Goal: Task Accomplishment & Management: Manage account settings

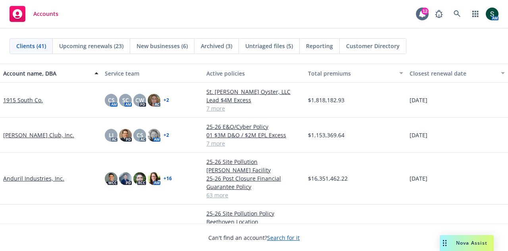
click at [320, 48] on span "Reporting" at bounding box center [319, 46] width 27 height 8
click at [318, 48] on span "Reporting" at bounding box center [319, 46] width 27 height 8
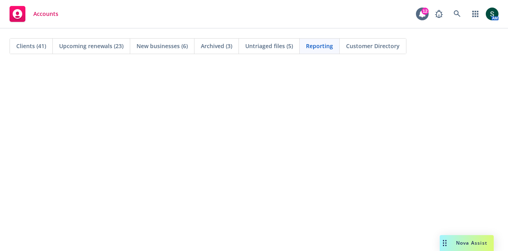
click at [311, 48] on span "Reporting" at bounding box center [319, 46] width 27 height 8
click at [33, 46] on span "Clients (41)" at bounding box center [31, 46] width 30 height 8
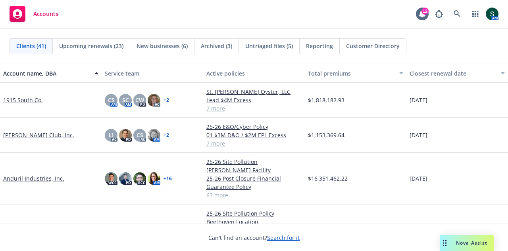
click at [314, 49] on span "Reporting" at bounding box center [319, 46] width 27 height 8
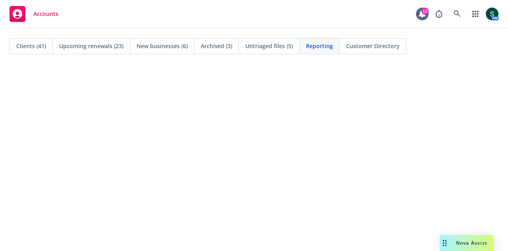
click at [260, 42] on span "Untriaged files (5)" at bounding box center [269, 46] width 48 height 8
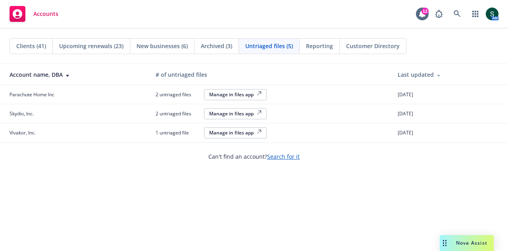
click at [214, 48] on span "Archived (3)" at bounding box center [216, 46] width 31 height 8
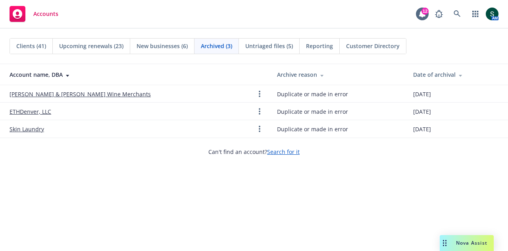
click at [172, 43] on span "New businesses (6)" at bounding box center [162, 46] width 51 height 8
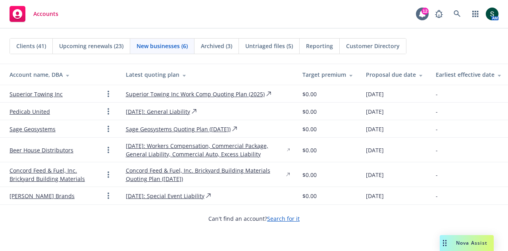
click at [88, 43] on span "Upcoming renewals (23)" at bounding box center [91, 46] width 64 height 8
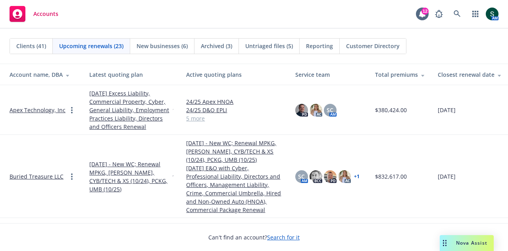
click at [21, 44] on span "Clients (41)" at bounding box center [31, 46] width 30 height 8
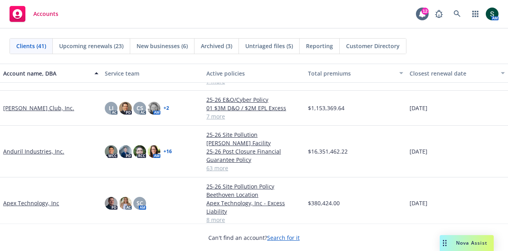
scroll to position [40, 0]
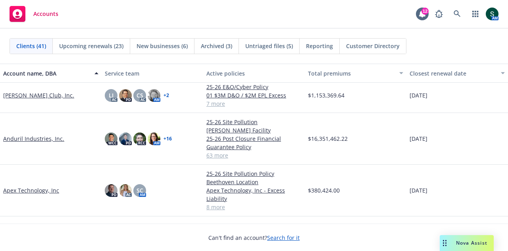
click at [322, 47] on span "Reporting" at bounding box center [319, 46] width 27 height 8
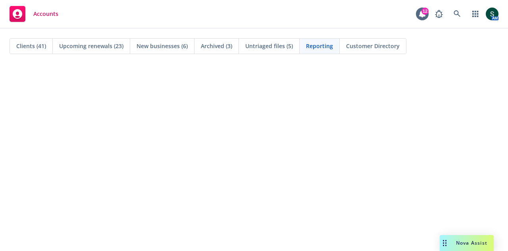
click at [28, 44] on span "Clients (41)" at bounding box center [31, 46] width 30 height 8
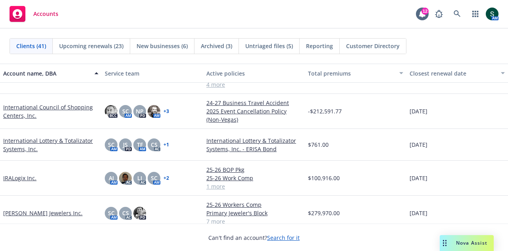
scroll to position [357, 0]
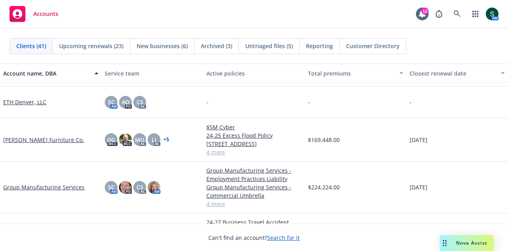
click at [36, 46] on span "Clients (41)" at bounding box center [31, 46] width 30 height 8
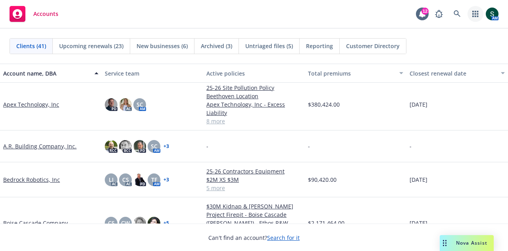
click at [478, 12] on icon "button" at bounding box center [475, 14] width 6 height 6
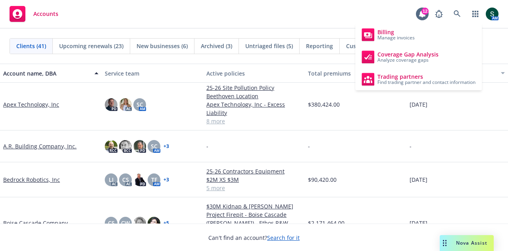
click at [227, 8] on div "Accounts 12 AM" at bounding box center [254, 14] width 508 height 29
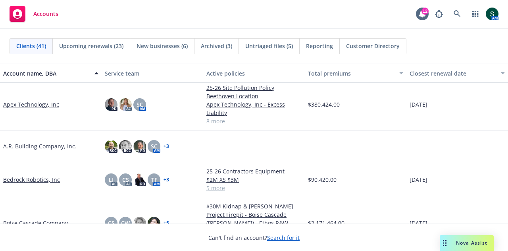
click at [322, 46] on span "Reporting" at bounding box center [319, 46] width 27 height 8
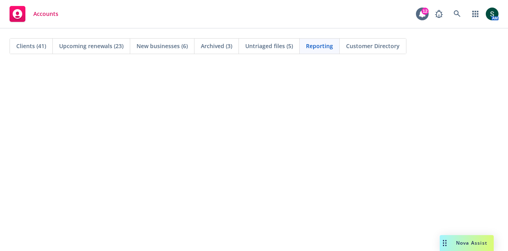
click at [58, 18] on div "Accounts" at bounding box center [34, 14] width 49 height 16
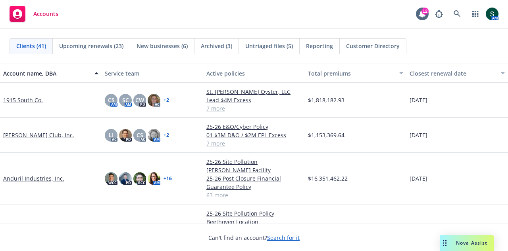
click at [323, 48] on span "Reporting" at bounding box center [319, 46] width 27 height 8
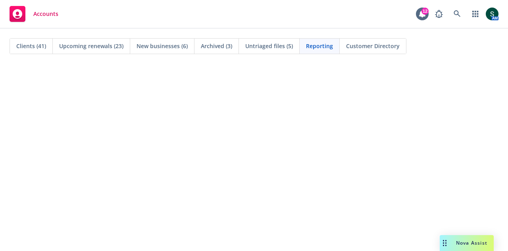
click at [29, 47] on span "Clients (41)" at bounding box center [31, 46] width 30 height 8
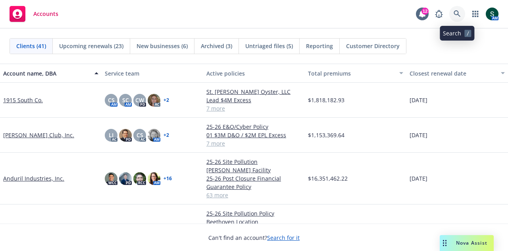
click at [454, 16] on icon at bounding box center [457, 13] width 7 height 7
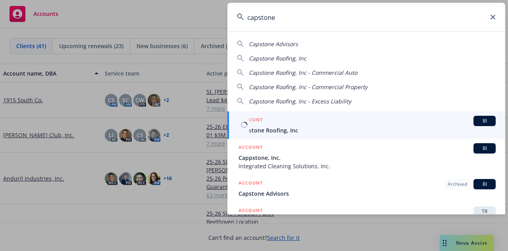
type input "capstone"
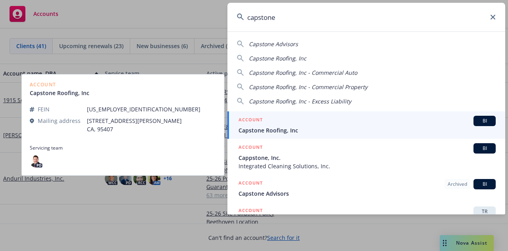
click at [285, 123] on div "ACCOUNT BI" at bounding box center [367, 121] width 257 height 10
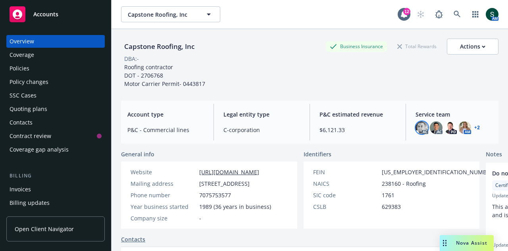
click at [416, 126] on img at bounding box center [422, 127] width 13 height 13
click at [430, 127] on img at bounding box center [436, 127] width 13 height 13
click at [446, 127] on img at bounding box center [450, 127] width 13 height 13
click at [461, 125] on img at bounding box center [465, 127] width 13 height 13
click at [474, 126] on link "+ 2" at bounding box center [477, 127] width 6 height 5
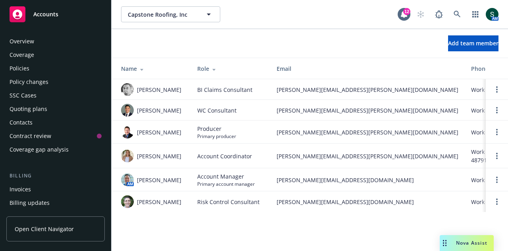
click at [30, 43] on div "Overview" at bounding box center [22, 41] width 25 height 13
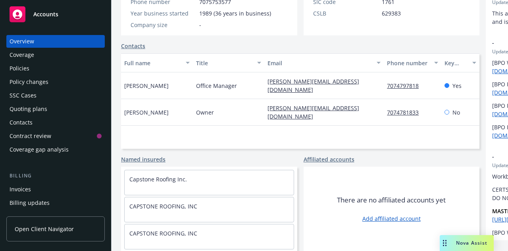
scroll to position [207, 0]
click at [21, 72] on div "Policies" at bounding box center [20, 68] width 20 height 13
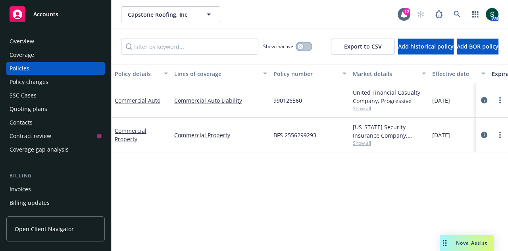
click at [297, 44] on button "button" at bounding box center [304, 46] width 15 height 8
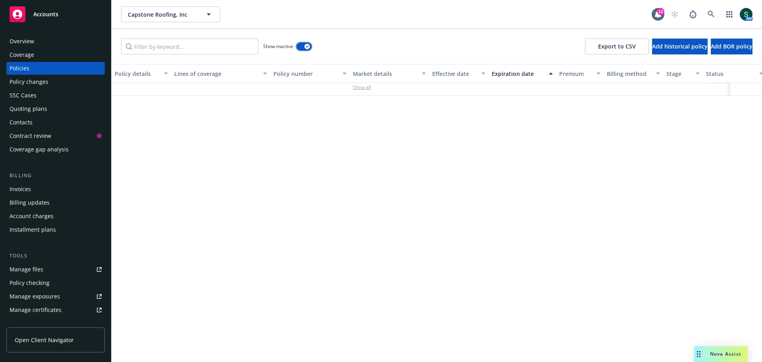
scroll to position [972, 0]
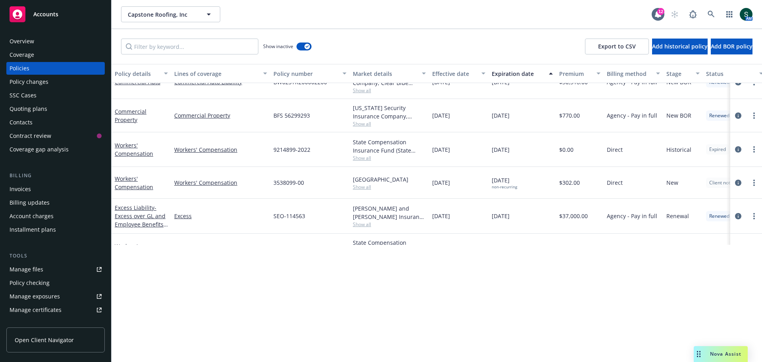
click at [40, 69] on div "Policies" at bounding box center [56, 68] width 92 height 13
